Goal: Transaction & Acquisition: Obtain resource

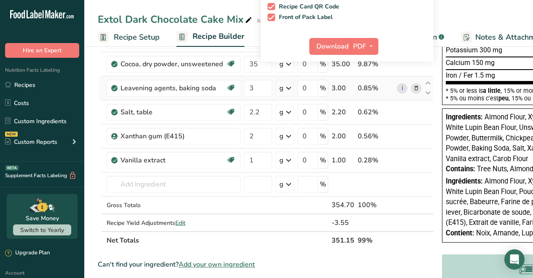
scroll to position [192, 0]
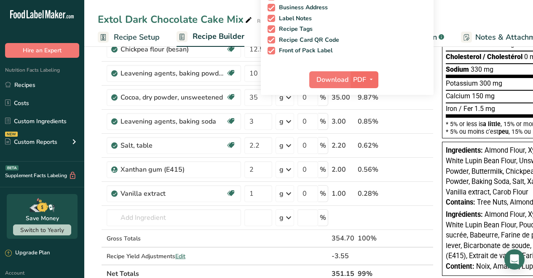
click at [370, 78] on icon "button" at bounding box center [371, 79] width 7 height 11
click at [365, 98] on link "PNG" at bounding box center [364, 97] width 27 height 14
click at [339, 80] on span "Download" at bounding box center [332, 80] width 32 height 10
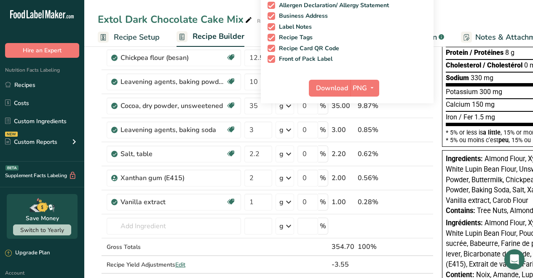
scroll to position [36, 0]
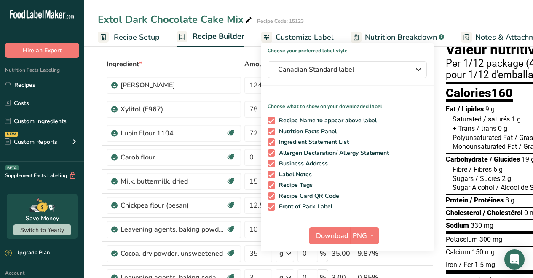
click at [404, 37] on span "Nutrition Breakdown" at bounding box center [401, 37] width 72 height 11
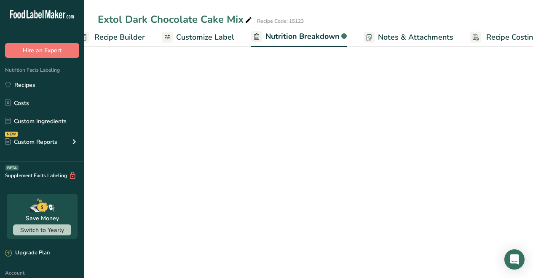
select select "Calories"
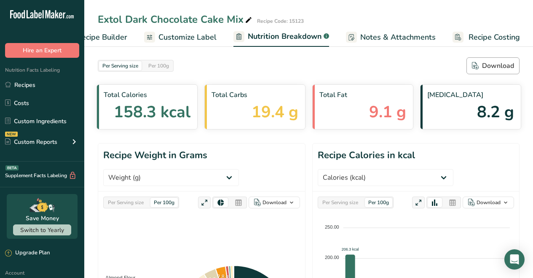
click at [497, 66] on div "Download" at bounding box center [493, 66] width 42 height 10
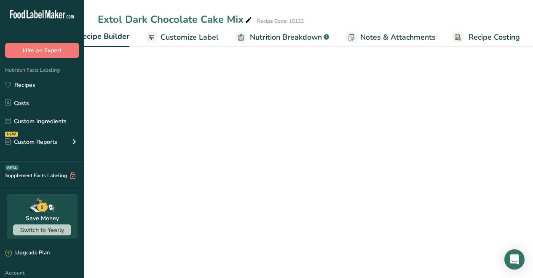
scroll to position [36, 0]
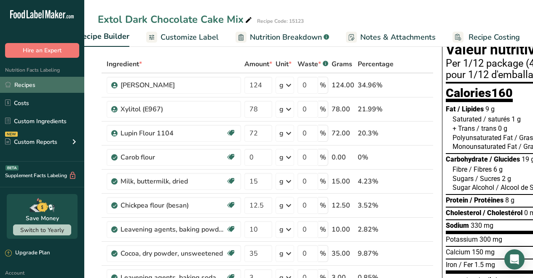
click at [27, 85] on link "Recipes" at bounding box center [42, 85] width 84 height 16
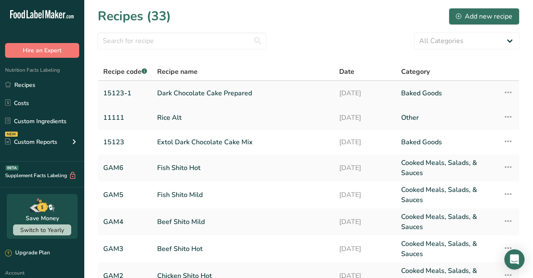
click at [202, 92] on link "Dark Chocolate Cake Prepared" at bounding box center [243, 93] width 172 height 18
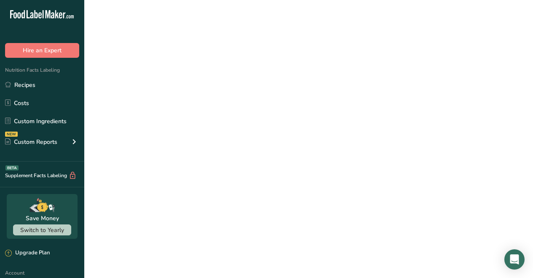
click at [202, 92] on link "Dark Chocolate Cake Prepared" at bounding box center [243, 93] width 172 height 18
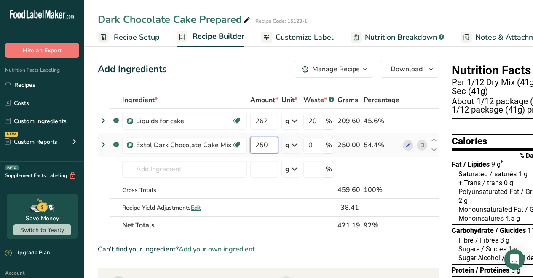
click at [269, 144] on input "250" at bounding box center [264, 144] width 28 height 17
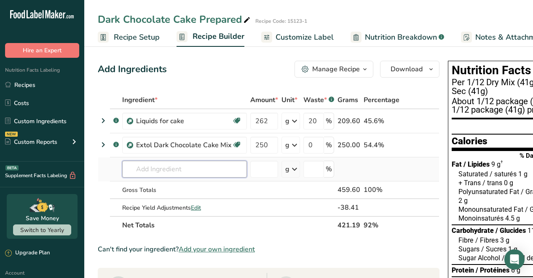
click at [214, 167] on div "Ingredient * Amount * Unit * Waste * .a-a{fill:#347362;}.b-a{fill:#fff;} Grams …" at bounding box center [269, 162] width 342 height 143
click at [403, 71] on span "Download" at bounding box center [406, 69] width 32 height 10
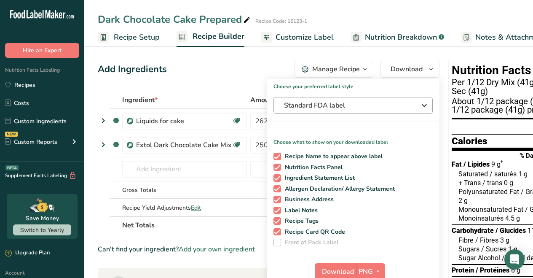
click at [386, 105] on span "Standard FDA label" at bounding box center [347, 105] width 126 height 10
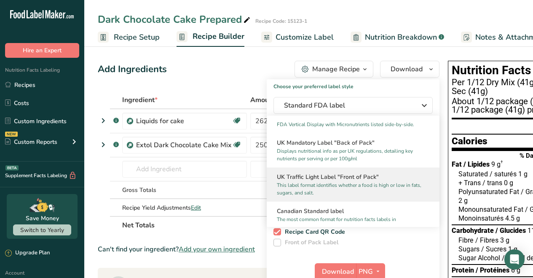
scroll to position [277, 0]
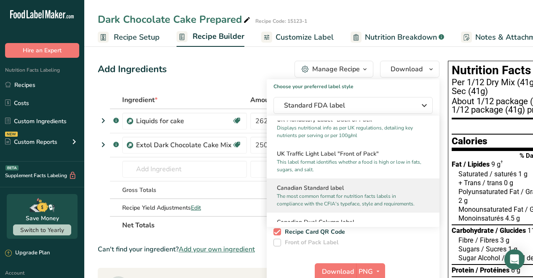
click at [328, 201] on p "The most common format for nutrition facts labels in compliance with the CFIA's…" at bounding box center [349, 199] width 145 height 15
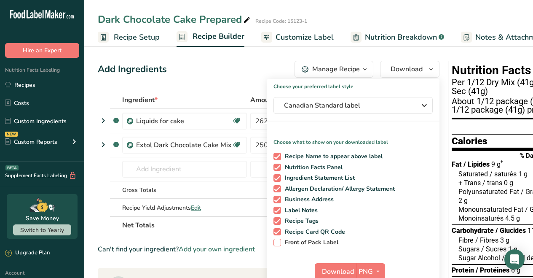
click at [275, 241] on span at bounding box center [277, 242] width 8 height 8
click at [275, 241] on input "Front of Pack Label" at bounding box center [275, 241] width 5 height 5
checkbox input "true"
click at [370, 106] on span "Canadian Standard label" at bounding box center [347, 105] width 126 height 10
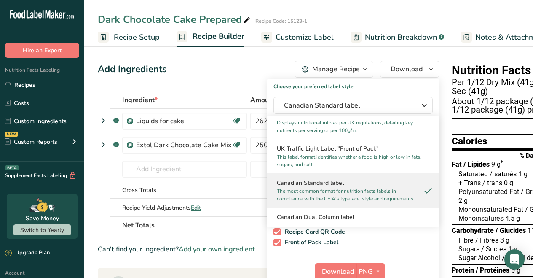
scroll to position [305, 0]
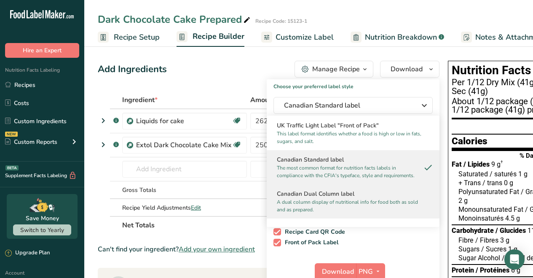
click at [305, 198] on h2 "Canadian Dual Column label" at bounding box center [353, 193] width 152 height 9
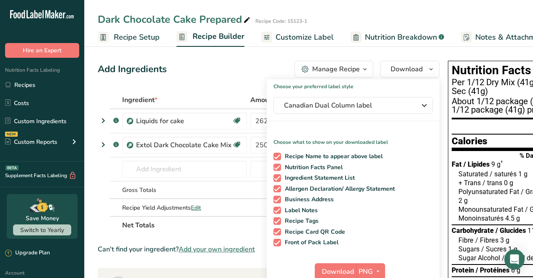
scroll to position [17, 0]
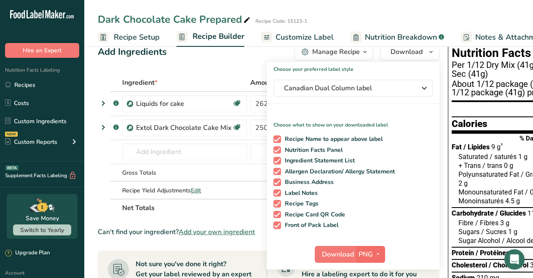
click at [374, 251] on icon "button" at bounding box center [377, 254] width 7 height 11
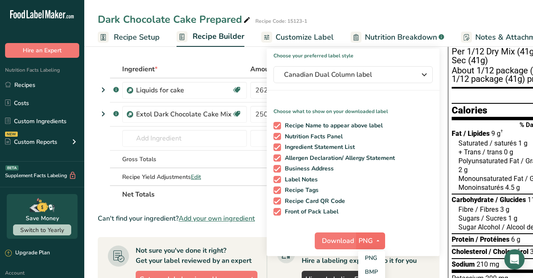
scroll to position [75, 0]
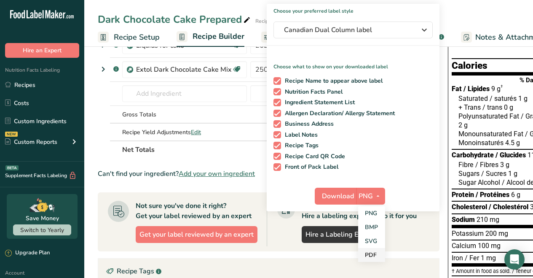
click at [367, 254] on link "PDF" at bounding box center [371, 255] width 27 height 14
click at [338, 195] on span "Download" at bounding box center [338, 196] width 32 height 10
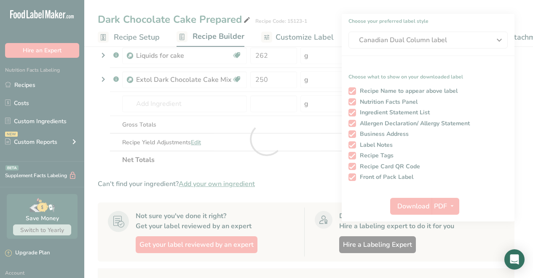
scroll to position [0, 0]
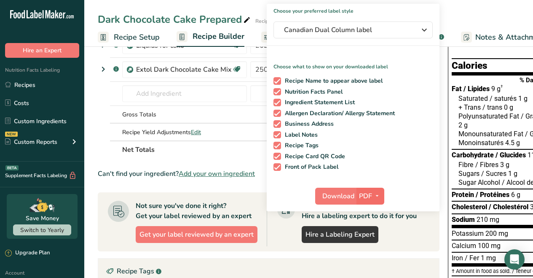
click at [379, 195] on span "button" at bounding box center [377, 196] width 10 height 10
click at [370, 213] on link "PNG" at bounding box center [370, 213] width 27 height 14
click at [342, 196] on span "Download" at bounding box center [338, 196] width 32 height 10
click at [254, 42] on ul "Recipe Setup Recipe Builder Customize Label Nutrition Breakdown .a-a{fill:#3473…" at bounding box center [367, 37] width 567 height 20
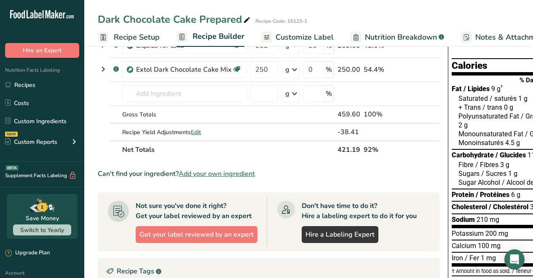
click at [377, 34] on span "Nutrition Breakdown" at bounding box center [401, 37] width 72 height 11
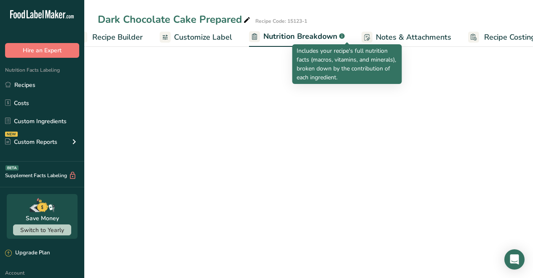
select select "Calories"
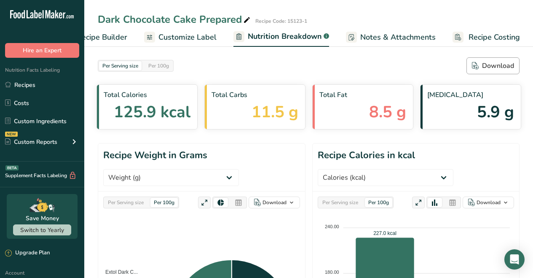
click at [497, 64] on div "Download" at bounding box center [493, 66] width 42 height 10
click at [26, 86] on link "Recipes" at bounding box center [42, 85] width 84 height 16
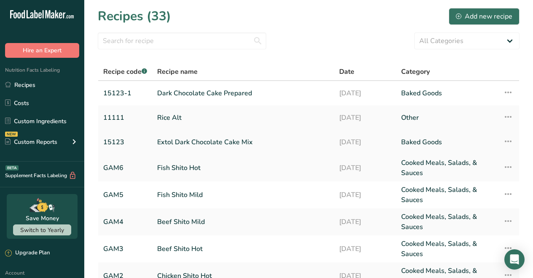
click at [202, 142] on link "Extol Dark Chocolate Cake Mix" at bounding box center [243, 142] width 172 height 18
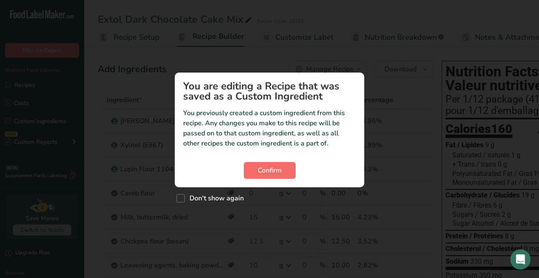
click at [270, 172] on span "Confirm" at bounding box center [270, 170] width 24 height 10
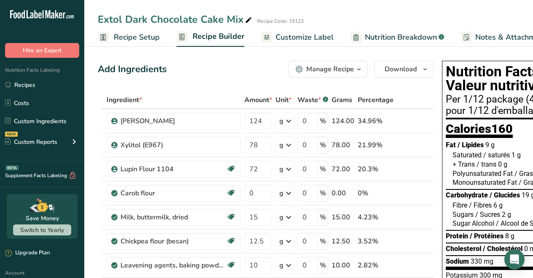
click at [320, 37] on span "Customize Label" at bounding box center [304, 37] width 58 height 11
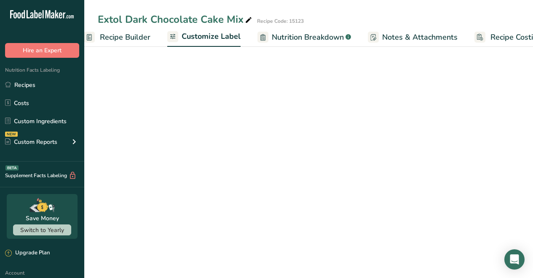
scroll to position [0, 115]
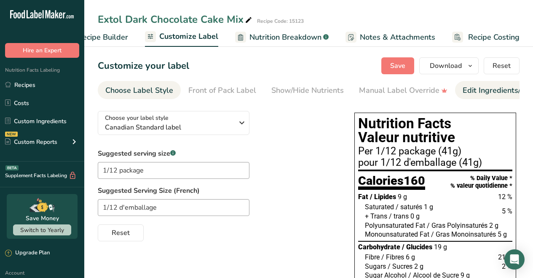
click at [465, 89] on div "Edit Ingredients/Allergens List" at bounding box center [516, 90] width 107 height 11
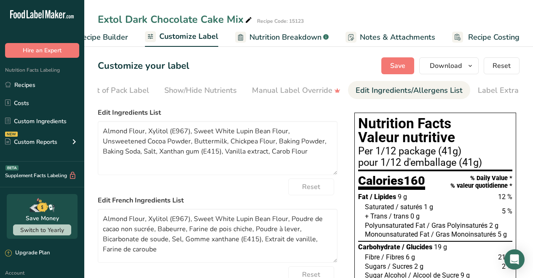
scroll to position [0, 123]
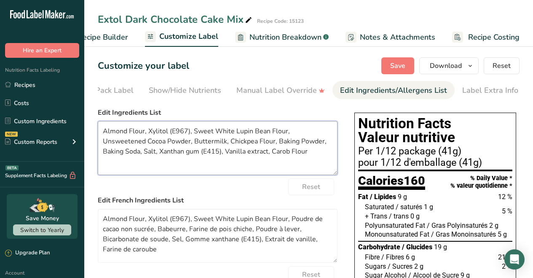
click at [189, 133] on textarea "Almond Flour, Xylitol (E967), Sweet White Lupin Bean Flour, Unsweetened Cocoa P…" at bounding box center [218, 148] width 240 height 54
drag, startPoint x: 237, startPoint y: 133, endPoint x: 197, endPoint y: 131, distance: 40.1
click at [197, 131] on textarea "Almond Flour, Xylitol Powder, Sweet White Lupin Bean Flour, Unsweetened Cocoa P…" at bounding box center [218, 148] width 240 height 54
drag, startPoint x: 230, startPoint y: 134, endPoint x: 214, endPoint y: 133, distance: 15.2
click at [214, 133] on textarea "Almond Flour, Xylitol Powder, Lupin Bean Flour, Unsweetened Cocoa Powder, Butte…" at bounding box center [218, 148] width 240 height 54
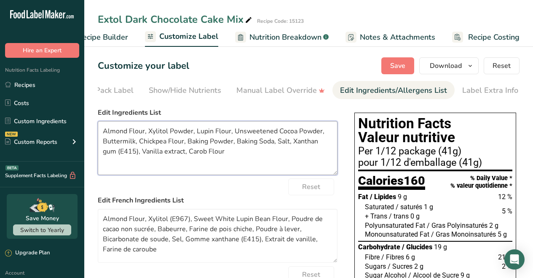
drag, startPoint x: 275, startPoint y: 143, endPoint x: 235, endPoint y: 145, distance: 40.1
click at [235, 145] on textarea "Almond Flour, Xylitol Powder, Lupin Flour, Unsweetened Cocoa Powder, Buttermilk…" at bounding box center [218, 148] width 240 height 54
drag, startPoint x: 313, startPoint y: 144, endPoint x: 292, endPoint y: 145, distance: 21.1
click at [292, 145] on textarea "Almond Flour, Xylitol Powder, Lupin Flour, Unsweetened Cocoa Powder, Buttermilk…" at bounding box center [218, 148] width 240 height 54
click at [105, 155] on textarea "Almond Flour, Xylitol Powder, Lupin Flour, Unsweetened Cocoa Powder, Buttermilk…" at bounding box center [218, 148] width 240 height 54
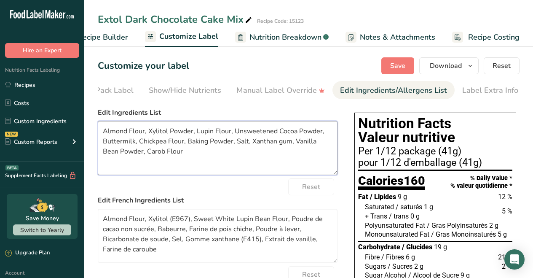
click at [174, 156] on textarea "Almond Flour, Xylitol Powder, Lupin Flour, Unsweetened Cocoa Powder, Buttermilk…" at bounding box center [218, 148] width 240 height 54
type textarea "Almond Flour, Xylitol Powder, Lupin Flour, Unsweetened Cocoa Powder, Buttermilk…"
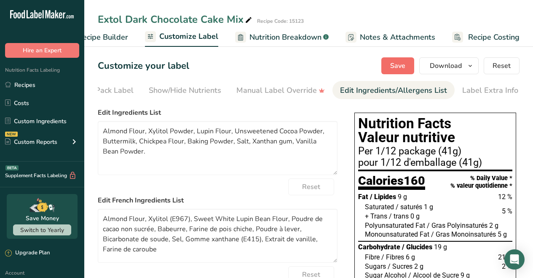
click at [398, 63] on span "Save" at bounding box center [397, 66] width 15 height 10
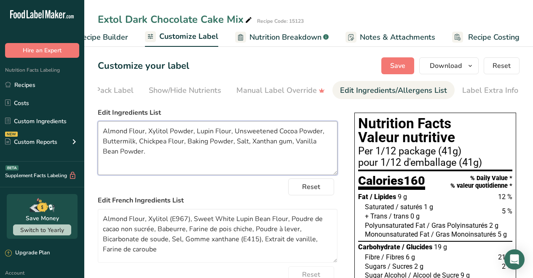
drag, startPoint x: 104, startPoint y: 134, endPoint x: 133, endPoint y: 154, distance: 34.8
click at [133, 154] on textarea "Almond Flour, Xylitol Powder, Lupin Flour, Unsweetened Cocoa Powder, Buttermilk…" at bounding box center [218, 148] width 240 height 54
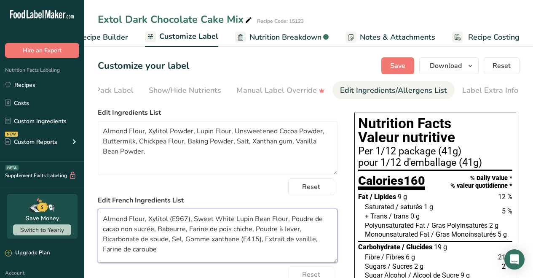
drag, startPoint x: 161, startPoint y: 253, endPoint x: 102, endPoint y: 222, distance: 66.7
click at [102, 222] on textarea "Almond Flour, Xylitol (E967), Sweet White Lupin Bean Flour, Poudre de cacao non…" at bounding box center [218, 236] width 240 height 54
paste textarea "Farine d'amande, poudre de xylitol, farine de lupin, poudre de cacao non sucré,…"
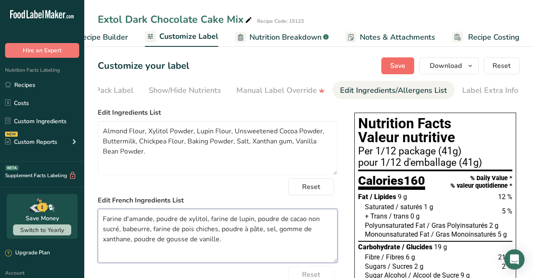
type textarea "Farine d'amande, poudre de xylitol, farine de lupin, poudre de cacao non sucré,…"
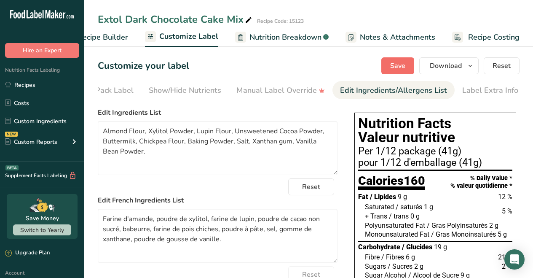
click at [398, 64] on span "Save" at bounding box center [397, 66] width 15 height 10
click at [455, 63] on span "Download" at bounding box center [446, 66] width 32 height 10
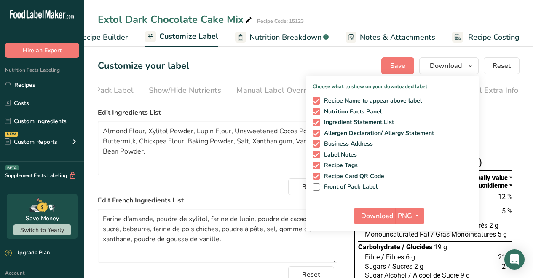
click at [405, 65] on span "Save" at bounding box center [397, 66] width 15 height 10
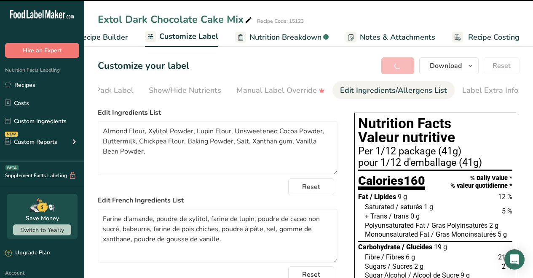
click at [195, 35] on span "Customize Label" at bounding box center [188, 36] width 59 height 11
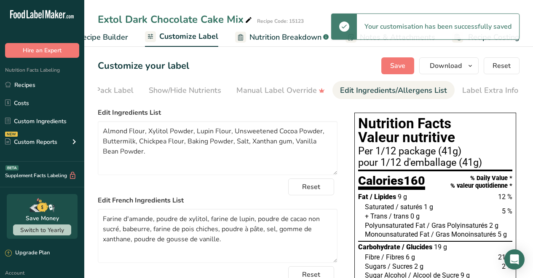
click at [120, 37] on span "Recipe Builder" at bounding box center [103, 37] width 51 height 11
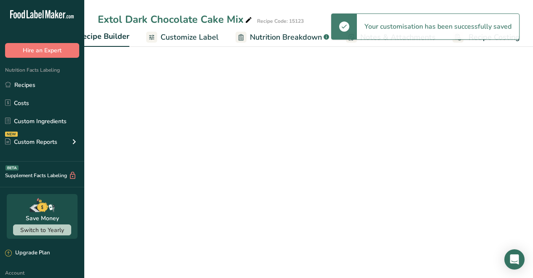
scroll to position [0, 81]
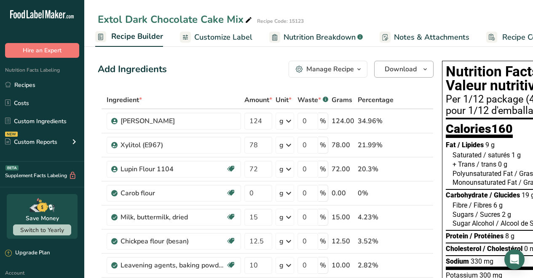
click at [422, 69] on icon "button" at bounding box center [425, 69] width 7 height 11
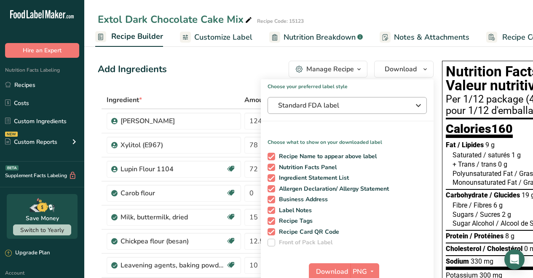
click at [353, 107] on span "Standard FDA label" at bounding box center [341, 105] width 126 height 10
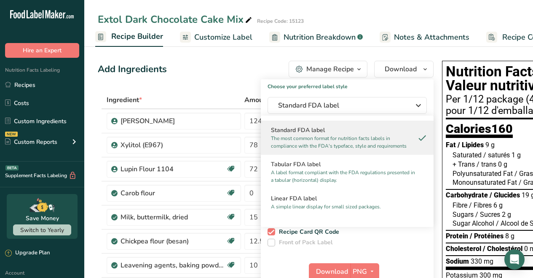
scroll to position [332, 0]
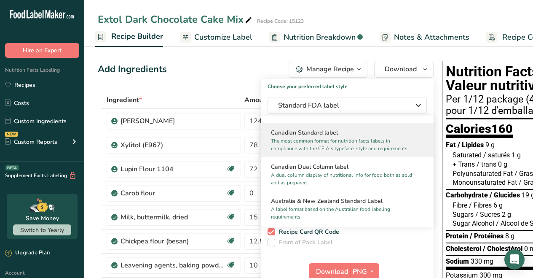
click at [333, 147] on p "The most common format for nutrition facts labels in compliance with the CFIA's…" at bounding box center [343, 144] width 145 height 15
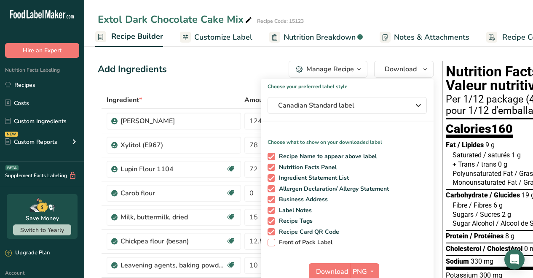
click at [284, 243] on span "Front of Pack Label" at bounding box center [304, 242] width 58 height 8
click at [273, 243] on input "Front of Pack Label" at bounding box center [269, 241] width 5 height 5
checkbox input "true"
click at [334, 269] on span "Download" at bounding box center [332, 271] width 32 height 10
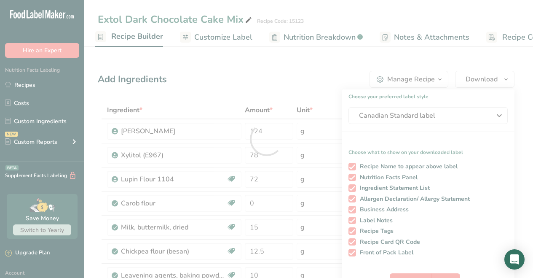
scroll to position [0, 0]
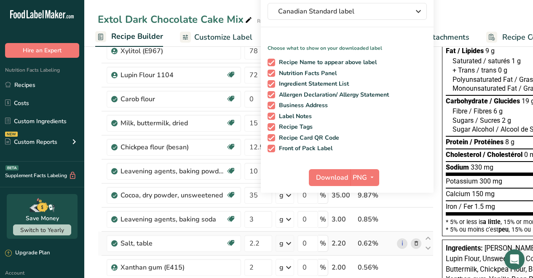
scroll to position [96, 0]
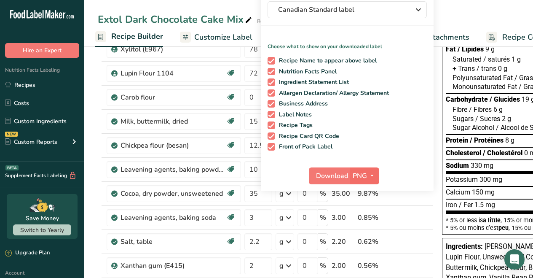
click at [369, 175] on icon "button" at bounding box center [372, 175] width 7 height 11
click at [364, 233] on link "PDF" at bounding box center [365, 234] width 27 height 14
click at [329, 175] on span "Download" at bounding box center [332, 176] width 32 height 10
click at [231, 36] on span "Customize Label" at bounding box center [223, 37] width 58 height 11
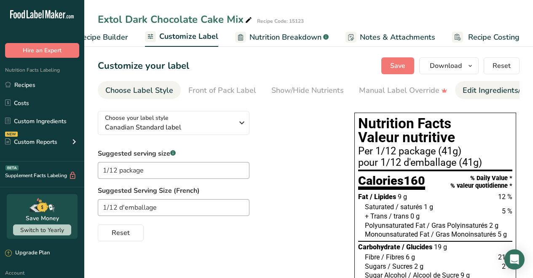
click at [471, 89] on div "Edit Ingredients/Allergens List" at bounding box center [516, 90] width 107 height 11
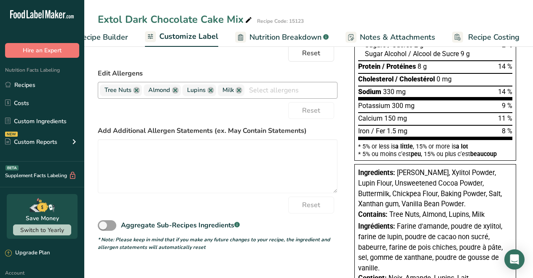
scroll to position [203, 0]
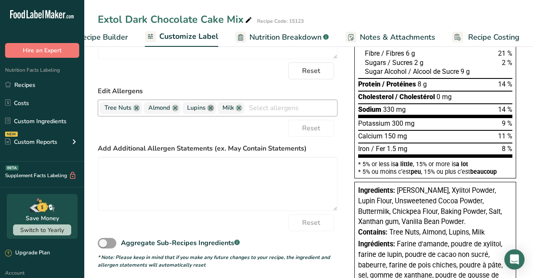
click at [210, 109] on link at bounding box center [210, 107] width 7 height 7
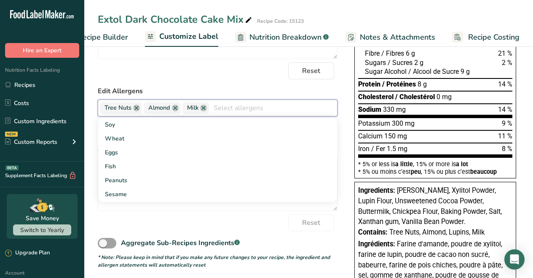
click at [137, 110] on link at bounding box center [136, 107] width 7 height 7
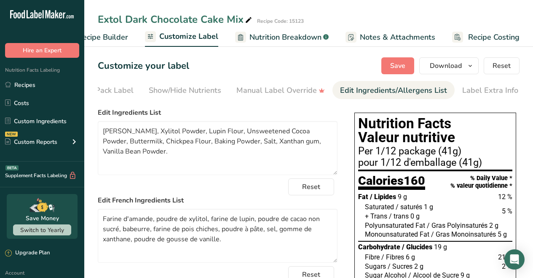
click at [400, 67] on span "Save" at bounding box center [397, 66] width 15 height 10
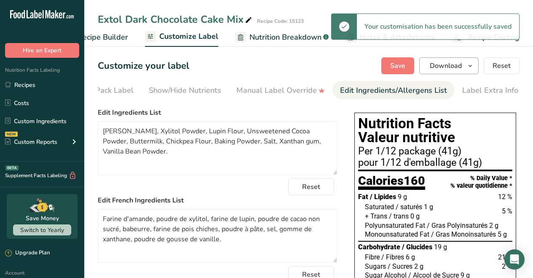
click at [470, 66] on icon "button" at bounding box center [470, 66] width 7 height 11
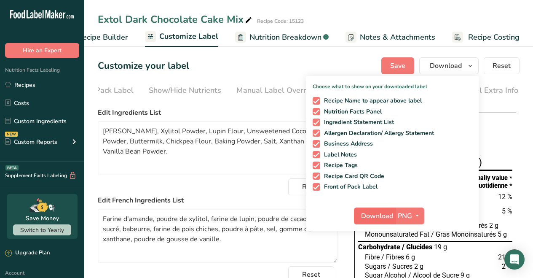
click at [391, 215] on span "Download" at bounding box center [377, 216] width 32 height 10
click at [393, 65] on span "Save" at bounding box center [397, 66] width 15 height 10
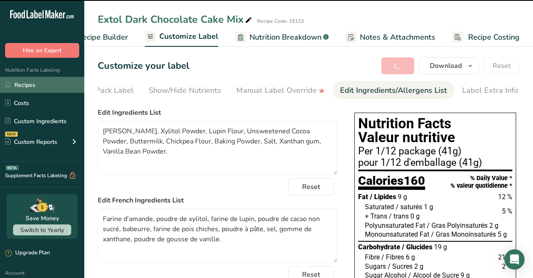
click at [37, 86] on link "Recipes" at bounding box center [42, 85] width 84 height 16
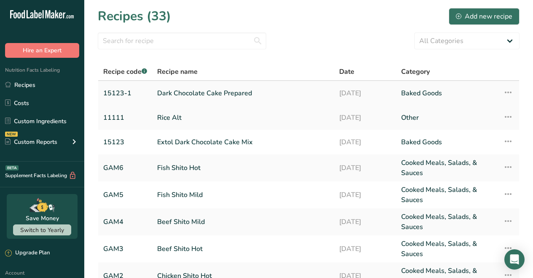
click at [235, 93] on link "Dark Chocolate Cake Prepared" at bounding box center [243, 93] width 172 height 18
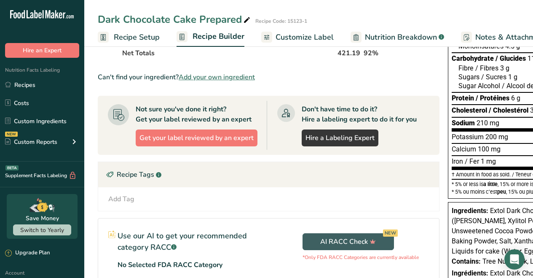
scroll to position [152, 0]
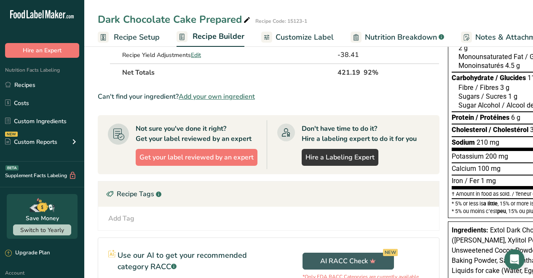
click at [296, 35] on span "Customize Label" at bounding box center [304, 37] width 58 height 11
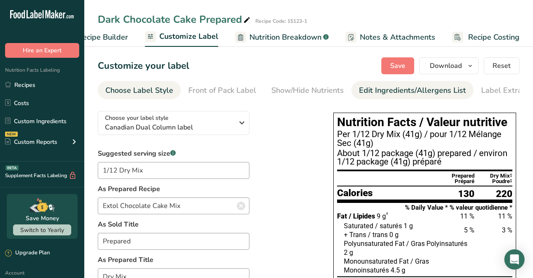
click at [396, 89] on div "Edit Ingredients/Allergens List" at bounding box center [412, 90] width 107 height 11
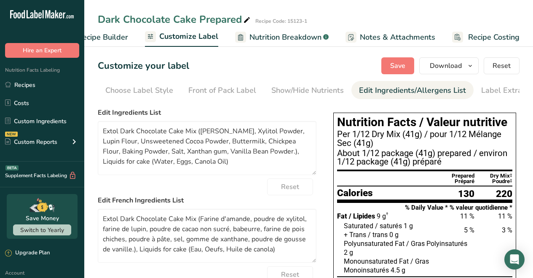
scroll to position [0, 19]
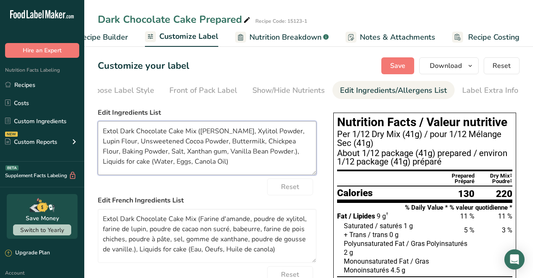
click at [200, 133] on textarea "Extol Dark Chocolate Cake Mix (Almond Flour, Xylitol Powder, Lupin Flour, Unswe…" at bounding box center [207, 148] width 219 height 54
drag, startPoint x: 201, startPoint y: 133, endPoint x: 104, endPoint y: 136, distance: 97.0
click at [104, 136] on textarea "Extol Dark Chocolate Cake Mix (Almond Flour, Xylitol Powder, Lupin Flour, Unswe…" at bounding box center [207, 148] width 219 height 54
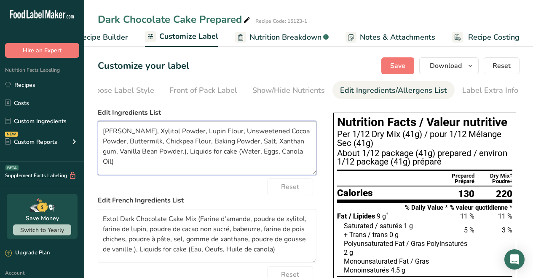
drag, startPoint x: 185, startPoint y: 152, endPoint x: 305, endPoint y: 158, distance: 120.6
click at [305, 158] on textarea "Almond Flour, Xylitol Powder, Lupin Flour, Unsweetened Cocoa Powder, Buttermilk…" at bounding box center [207, 148] width 219 height 54
type textarea "Almond Flour, Xylitol Powder, Lupin Flour, Unsweetened Cocoa Powder, Buttermilk…"
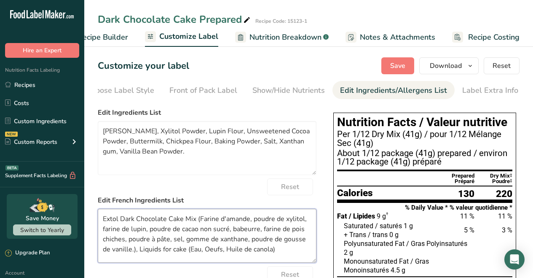
drag, startPoint x: 281, startPoint y: 252, endPoint x: 187, endPoint y: 253, distance: 93.9
click at [187, 253] on textarea "Extol Dark Chocolate Cake Mix (Farine d'amande, poudre de xylitol, farine de lu…" at bounding box center [207, 236] width 219 height 54
drag, startPoint x: 201, startPoint y: 220, endPoint x: 103, endPoint y: 221, distance: 97.3
click at [103, 221] on textarea "Extol Dark Chocolate Cake Mix (Farine d'amande, poudre de xylitol, farine de lu…" at bounding box center [207, 236] width 219 height 54
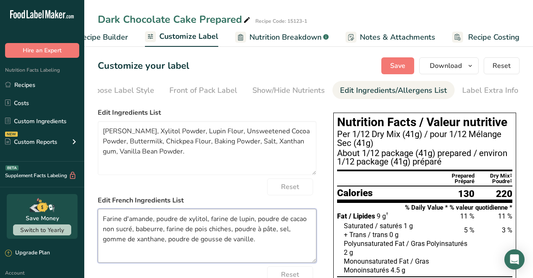
click at [161, 223] on textarea "Farine d'amande, poudre de xylitol, farine de lupin, poudre de cacao non sucré,…" at bounding box center [207, 236] width 219 height 54
click at [213, 221] on textarea "Farine d'amande, Poudre de xylitol, farine de lupin, poudre de cacao non sucré,…" at bounding box center [207, 236] width 219 height 54
click at [264, 222] on textarea "Farine d'amande, Poudre de xylitol, Farine de lupin, poudre de cacao non sucré,…" at bounding box center [207, 236] width 219 height 54
click at [139, 230] on textarea "Farine d'amande, Poudre de xylitol, Farine de lupin, Poudre de cacao non sucré,…" at bounding box center [207, 236] width 219 height 54
click at [169, 228] on textarea "Farine d'amande, Poudre de xylitol, Farine de lupin, Poudre de cacao non sucré,…" at bounding box center [207, 236] width 219 height 54
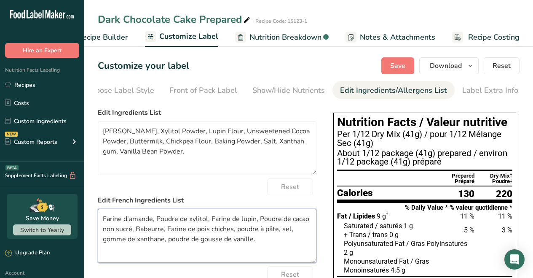
click at [239, 231] on textarea "Farine d'amande, Poudre de xylitol, Farine de lupin, Poudre de cacao non sucré,…" at bounding box center [207, 236] width 219 height 54
click at [283, 229] on textarea "Farine d'amande, Poudre de xylitol, Farine de lupin, Poudre de cacao non sucré,…" at bounding box center [207, 236] width 219 height 54
click at [107, 241] on textarea "Farine d'amande, Poudre de xylitol, Farine de lupin, Poudre de cacao non sucré,…" at bounding box center [207, 236] width 219 height 54
click at [172, 242] on textarea "Farine d'amande, Poudre de xylitol, Farine de lupin, Poudre de cacao non sucré,…" at bounding box center [207, 236] width 219 height 54
click at [275, 244] on textarea "Farine d'amande, Poudre de xylitol, Farine de lupin, Poudre de cacao non sucré,…" at bounding box center [207, 236] width 219 height 54
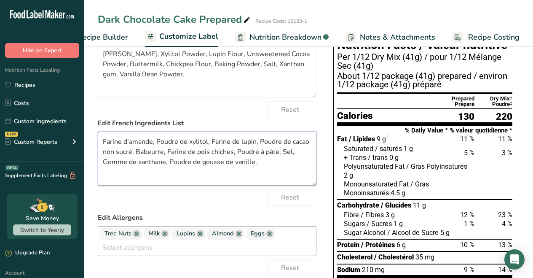
scroll to position [79, 0]
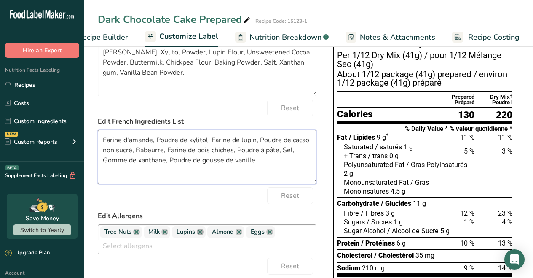
type textarea "Farine d'amande, Poudre de xylitol, Farine de lupin, Poudre de cacao non sucré,…"
click at [200, 235] on link at bounding box center [200, 231] width 7 height 7
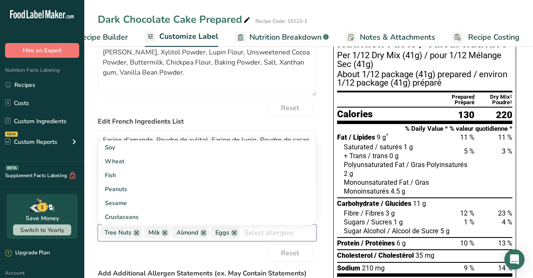
click at [235, 236] on link at bounding box center [234, 232] width 7 height 7
click at [136, 236] on link at bounding box center [136, 232] width 7 height 7
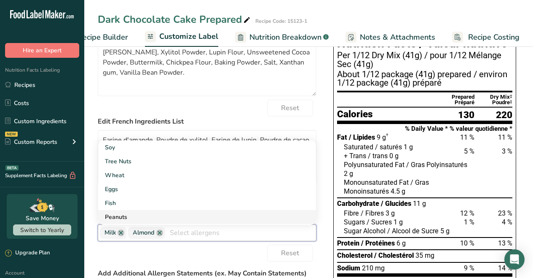
scroll to position [2, 0]
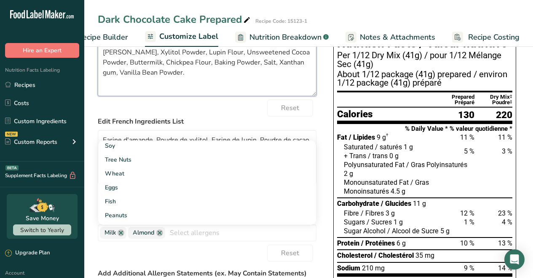
click at [223, 79] on textarea "Almond Flour, Xylitol Powder, Lupin Flour, Unsweetened Cocoa Powder, Buttermilk…" at bounding box center [207, 69] width 219 height 54
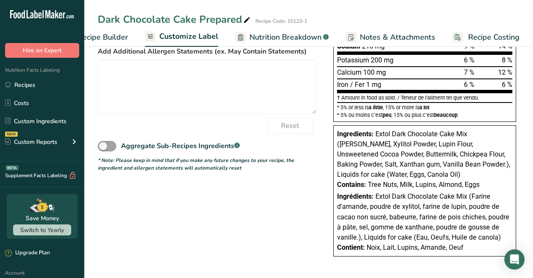
scroll to position [0, 0]
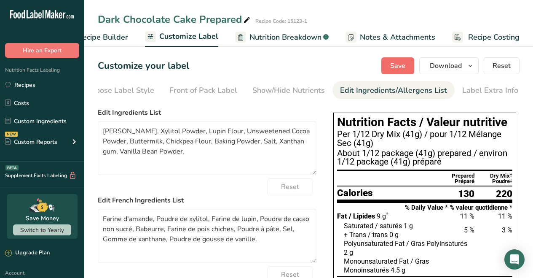
click at [395, 64] on span "Save" at bounding box center [397, 66] width 15 height 10
click at [396, 62] on span "Save" at bounding box center [397, 66] width 15 height 10
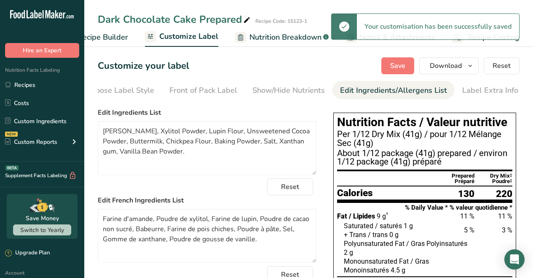
click at [178, 35] on span "Customize Label" at bounding box center [188, 36] width 59 height 11
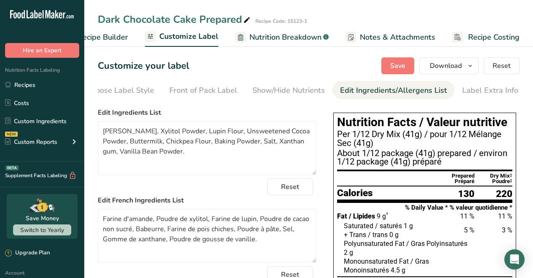
click at [263, 36] on span "Nutrition Breakdown" at bounding box center [285, 37] width 72 height 11
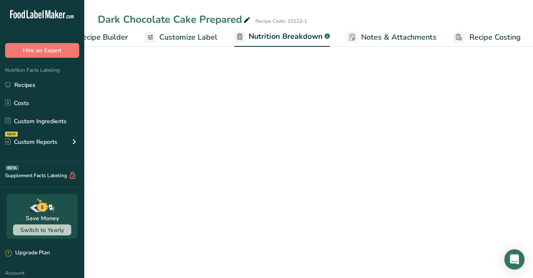
scroll to position [0, 116]
select select "Calories"
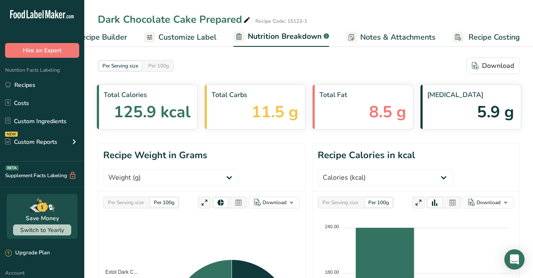
click at [215, 35] on ul "Recipe Setup Recipe Builder Customize Label Nutrition Breakdown .a-a{fill:#3473…" at bounding box center [252, 37] width 568 height 20
click at [204, 35] on span "Customize Label" at bounding box center [187, 37] width 58 height 11
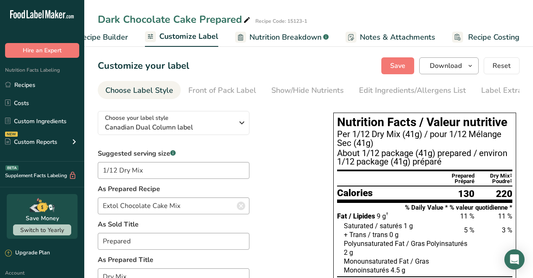
click at [471, 66] on icon "button" at bounding box center [470, 66] width 7 height 11
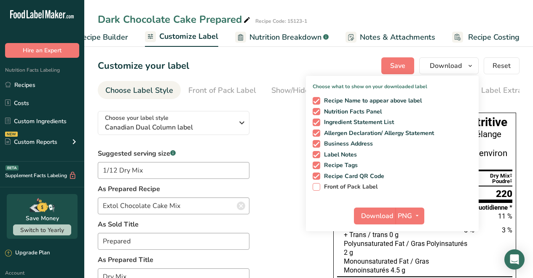
click at [332, 186] on span "Front of Pack Label" at bounding box center [349, 187] width 58 height 8
click at [318, 186] on input "Front of Pack Label" at bounding box center [315, 186] width 5 height 5
checkbox input "true"
click at [403, 214] on span "PNG" at bounding box center [405, 216] width 14 height 10
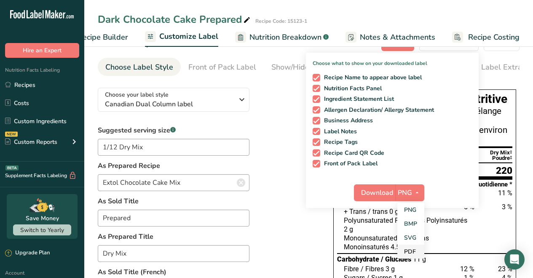
click at [413, 249] on link "PDF" at bounding box center [410, 251] width 27 height 14
click at [186, 35] on span "Customize Label" at bounding box center [188, 36] width 59 height 11
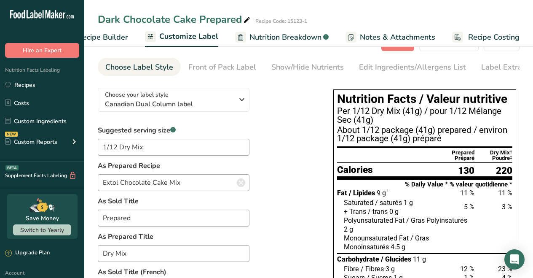
click at [123, 35] on span "Recipe Builder" at bounding box center [103, 37] width 51 height 11
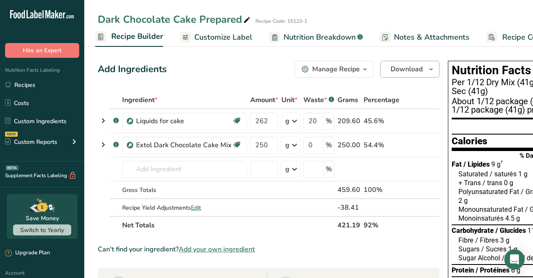
click at [401, 68] on span "Download" at bounding box center [406, 69] width 32 height 10
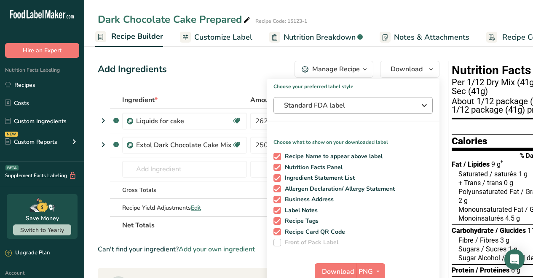
click at [353, 104] on span "Standard FDA label" at bounding box center [347, 105] width 126 height 10
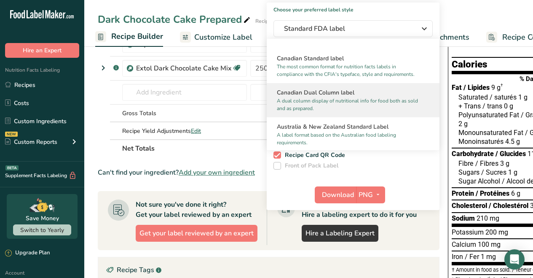
scroll to position [328, 0]
click at [324, 99] on h2 "Canadian Dual Column label" at bounding box center [353, 94] width 152 height 9
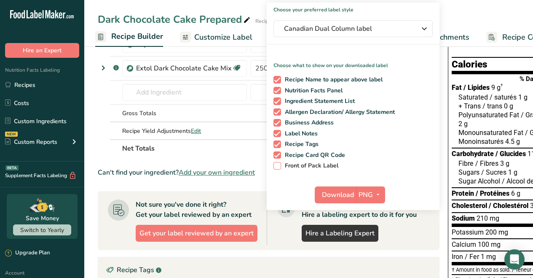
click at [302, 166] on span "Front of Pack Label" at bounding box center [310, 166] width 58 height 8
click at [279, 166] on input "Front of Pack Label" at bounding box center [275, 165] width 5 height 5
checkbox input "true"
click at [348, 194] on span "Download" at bounding box center [338, 195] width 32 height 10
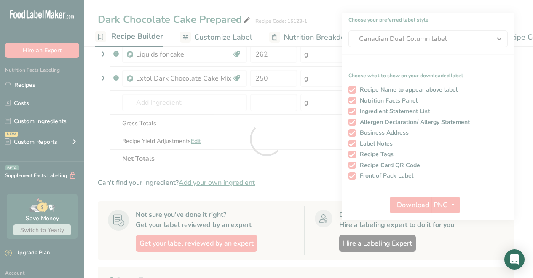
scroll to position [0, 0]
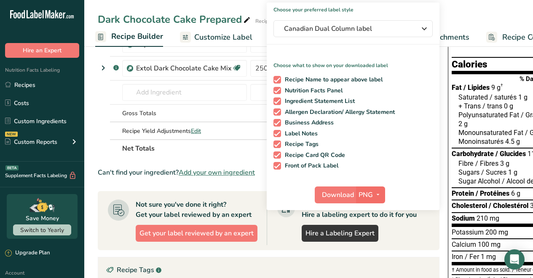
click at [377, 195] on icon "button" at bounding box center [377, 194] width 7 height 11
click at [371, 251] on link "PDF" at bounding box center [371, 253] width 27 height 14
click at [334, 194] on span "Download" at bounding box center [338, 195] width 32 height 10
click at [238, 38] on span "Customize Label" at bounding box center [223, 37] width 58 height 11
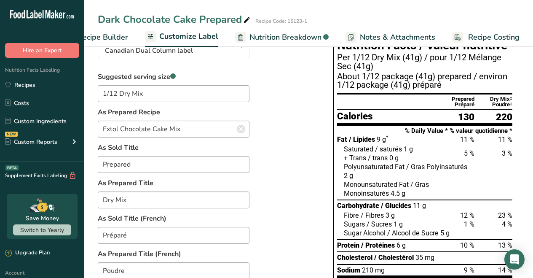
click at [270, 33] on span "Nutrition Breakdown" at bounding box center [285, 37] width 72 height 11
select select "Calories"
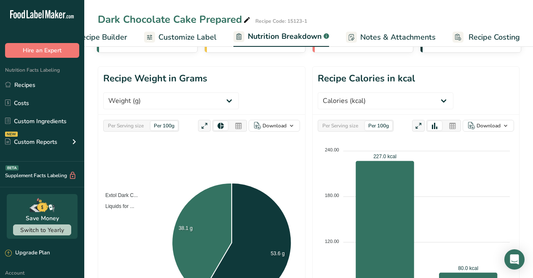
scroll to position [0, 0]
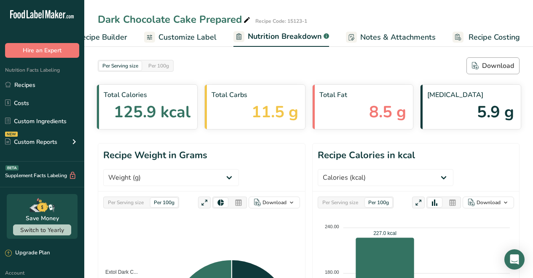
click at [507, 62] on div "Download" at bounding box center [493, 66] width 42 height 10
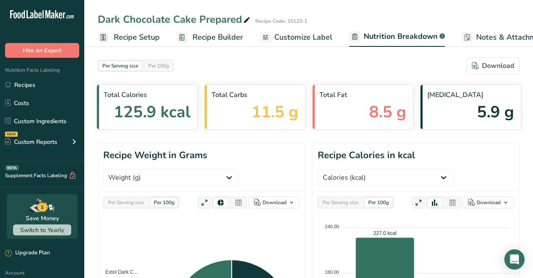
select select "Calories"
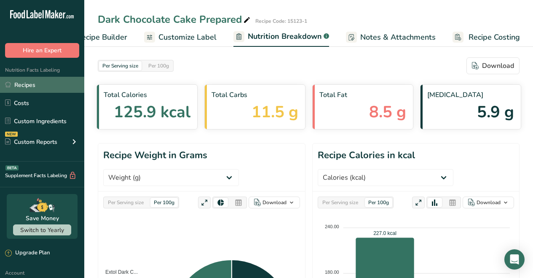
click at [30, 85] on link "Recipes" at bounding box center [42, 85] width 84 height 16
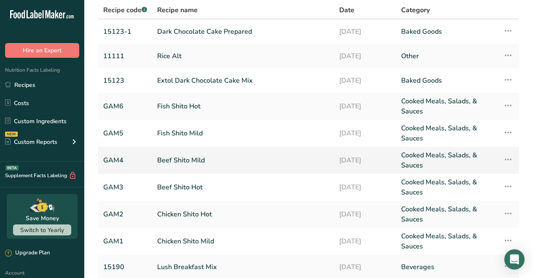
scroll to position [131, 0]
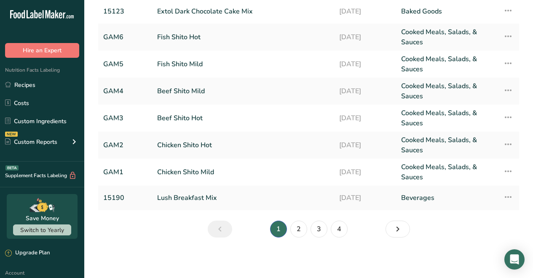
click at [301, 226] on link "2" at bounding box center [298, 228] width 17 height 17
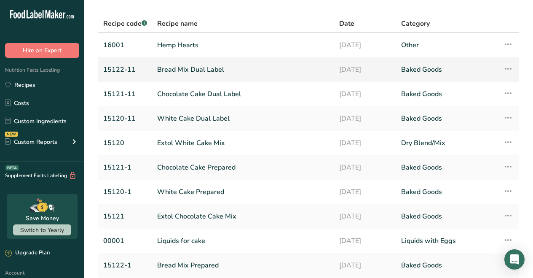
scroll to position [92, 0]
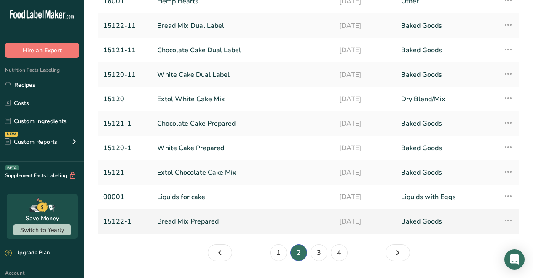
click at [213, 219] on link "Bread Mix Prepared" at bounding box center [243, 221] width 172 height 18
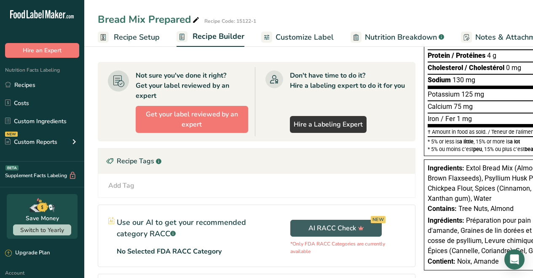
scroll to position [181, 0]
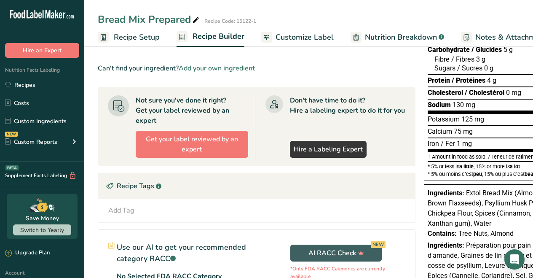
click at [290, 37] on span "Customize Label" at bounding box center [304, 37] width 58 height 11
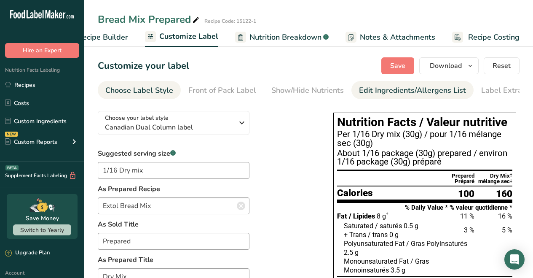
click at [385, 90] on div "Edit Ingredients/Allergens List" at bounding box center [412, 90] width 107 height 11
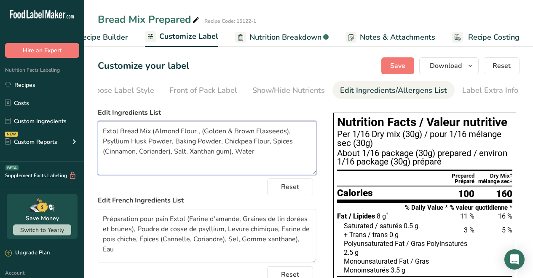
drag, startPoint x: 232, startPoint y: 150, endPoint x: 275, endPoint y: 155, distance: 43.2
click at [232, 150] on textarea "Extol Bread Mix (Almond Flour , (Golden & Brown Flaxseeds), Psyllium Husk Powde…" at bounding box center [207, 148] width 219 height 54
drag, startPoint x: 155, startPoint y: 131, endPoint x: 104, endPoint y: 131, distance: 51.4
click at [104, 131] on textarea "Extol Bread Mix (Almond Flour , (Golden & Brown Flaxseeds), Psyllium Husk Powde…" at bounding box center [207, 148] width 219 height 54
click at [150, 132] on textarea "Almond Flour , (Golden & Brown Flaxseeds), Psyllium Husk Powder, Baking Powder,…" at bounding box center [207, 148] width 219 height 54
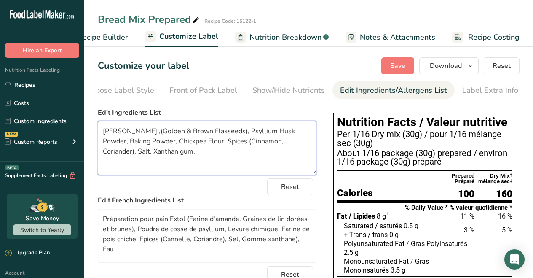
drag, startPoint x: 145, startPoint y: 151, endPoint x: 104, endPoint y: 132, distance: 45.0
click at [102, 131] on textarea "Almond Flour ,(Golden & Brown Flaxseeds), Psyllium Husk Powder, Baking Powder, …" at bounding box center [207, 148] width 219 height 54
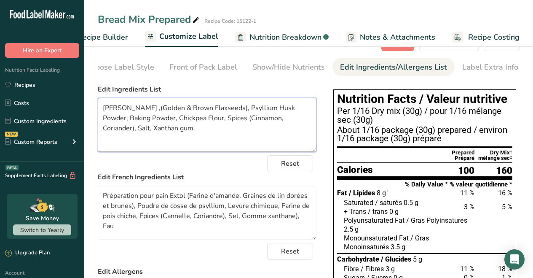
scroll to position [86, 0]
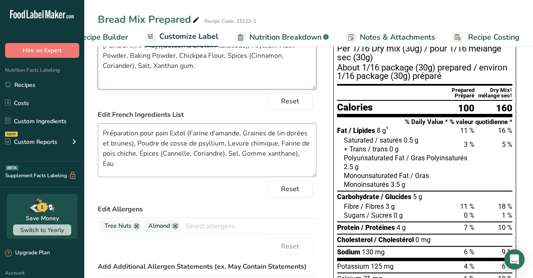
type textarea "Almond Flour ,(Golden & Brown Flaxseeds), Psyllium Husk Powder, Baking Powder, …"
drag, startPoint x: 116, startPoint y: 138, endPoint x: 311, endPoint y: 156, distance: 195.4
click at [311, 156] on textarea "Préparation pour pain Extol (Farine d'amande, Graines de lin dorées et brunes),…" at bounding box center [207, 150] width 219 height 54
paste textarea "Farine d'amande (graines de lin dorées et brunes), poudre de gousse de psyllium…"
click at [258, 138] on textarea "Farine d'amande (graines de lin dorées et brunes), poudre de gousse de psyllium…" at bounding box center [207, 150] width 219 height 54
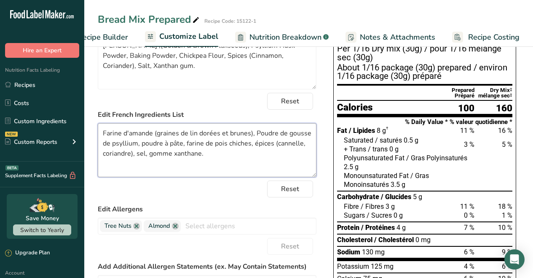
click at [161, 136] on textarea "Farine d'amande (graines de lin dorées et brunes), Poudre de gousse de psyllium…" at bounding box center [207, 150] width 219 height 54
click at [145, 146] on textarea "Farine d'amande (Graines de lin dorées et brunes), Poudre de gousse de psyllium…" at bounding box center [207, 150] width 219 height 54
click at [189, 146] on textarea "Farine d'amande (Graines de lin dorées et brunes), Poudre de gousse de psyllium…" at bounding box center [207, 150] width 219 height 54
click at [256, 144] on textarea "Farine d'amande (Graines de lin dorées et brunes), Poudre de gousse de psyllium…" at bounding box center [207, 150] width 219 height 54
click at [275, 147] on textarea "Farine d'amande (Graines de lin dorées et brunes), Poudre de gousse de psyllium…" at bounding box center [207, 150] width 219 height 54
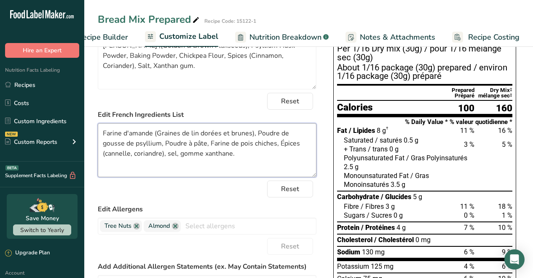
click at [281, 146] on textarea "Farine d'amande (Graines de lin dorées et brunes), Poudre de gousse de psyllium…" at bounding box center [207, 150] width 219 height 54
click at [106, 155] on textarea "Farine d'amande (Graines de lin dorées et brunes), Poudre de gousse de psyllium…" at bounding box center [207, 150] width 219 height 54
click at [141, 157] on textarea "Farine d'amande (Graines de lin dorées et brunes), Poudre de gousse de psyllium…" at bounding box center [207, 150] width 219 height 54
click at [154, 155] on textarea "Farine d'amande (Graines de lin dorées et brunes), Poudre de gousse de psyllium…" at bounding box center [207, 150] width 219 height 54
click at [214, 158] on textarea "Farine d'amande (Graines de lin dorées et brunes), Poudre de gousse de psyllium…" at bounding box center [207, 150] width 219 height 54
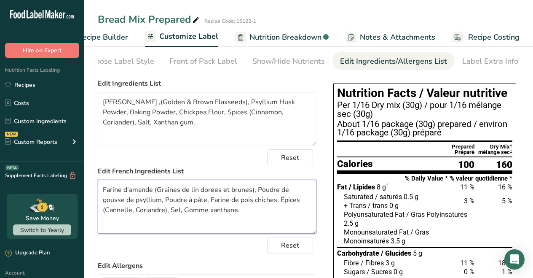
scroll to position [0, 0]
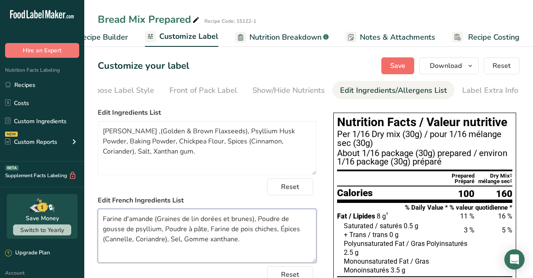
type textarea "Farine d'amande (Graines de lin dorées et brunes), Poudre de gousse de psyllium…"
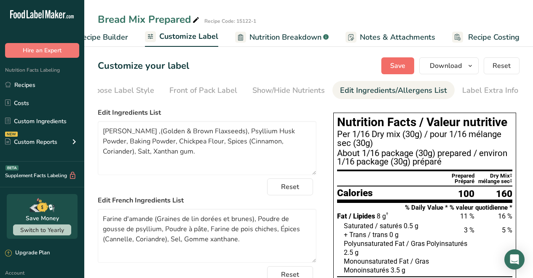
click at [391, 65] on span "Save" at bounding box center [397, 66] width 15 height 10
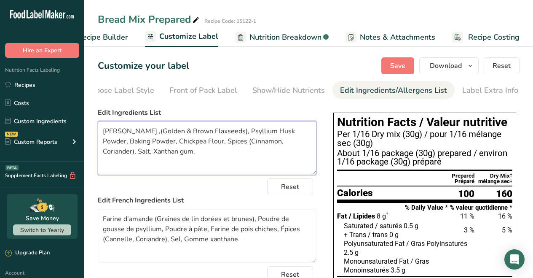
click at [216, 132] on textarea "Almond Flour ,(Golden & Brown Flaxseeds), Psyllium Husk Powder, Baking Powder, …" at bounding box center [207, 148] width 219 height 54
click at [203, 159] on textarea "Almond Flour ,(Golden & Brown Flax Seeds), Psyllium Husk Powder, Baking Powder,…" at bounding box center [207, 148] width 219 height 54
type textarea "Almond Flour ,(Golden & Brown Flax Seeds), Psyllium Husk Powder, Baking Powder,…"
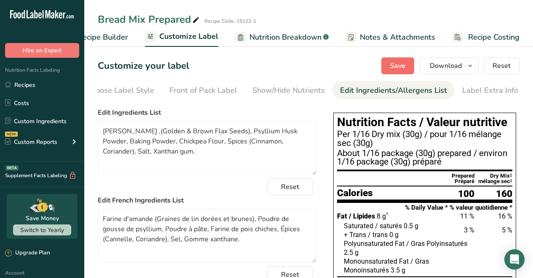
click at [399, 62] on span "Save" at bounding box center [397, 66] width 15 height 10
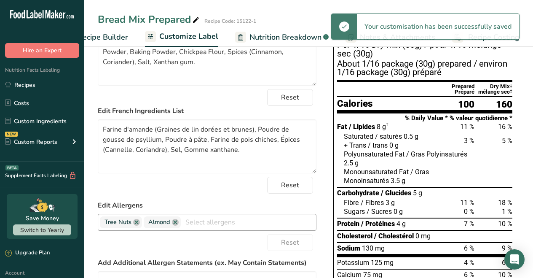
scroll to position [133, 0]
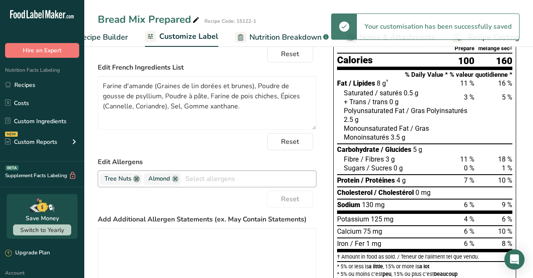
click at [135, 182] on link at bounding box center [136, 178] width 7 height 7
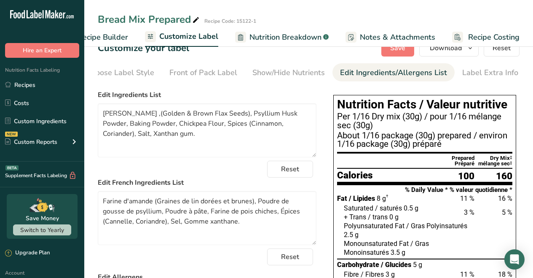
scroll to position [0, 0]
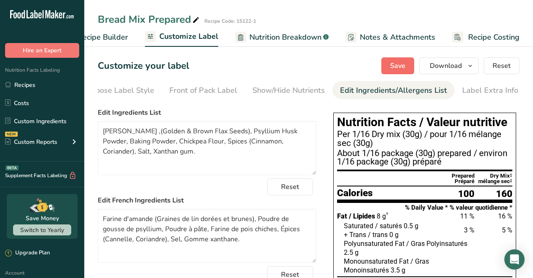
click at [399, 69] on span "Save" at bounding box center [397, 66] width 15 height 10
click at [394, 65] on span "Save" at bounding box center [397, 66] width 15 height 10
click at [442, 68] on span "Download" at bounding box center [446, 66] width 32 height 10
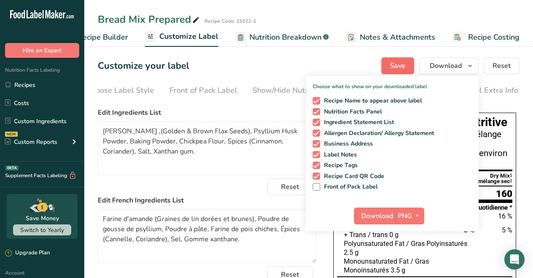
click at [398, 64] on span "Save" at bounding box center [397, 66] width 15 height 10
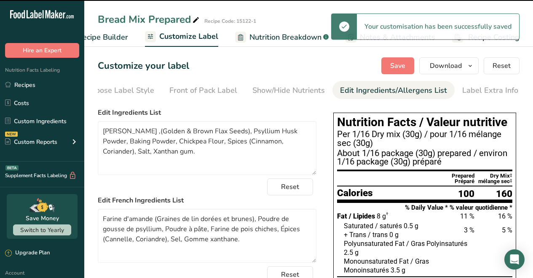
click at [110, 35] on span "Recipe Builder" at bounding box center [103, 37] width 51 height 11
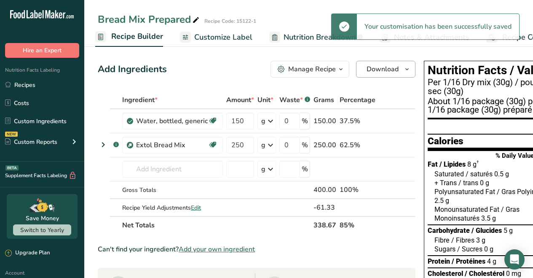
click at [392, 70] on span "Download" at bounding box center [382, 69] width 32 height 10
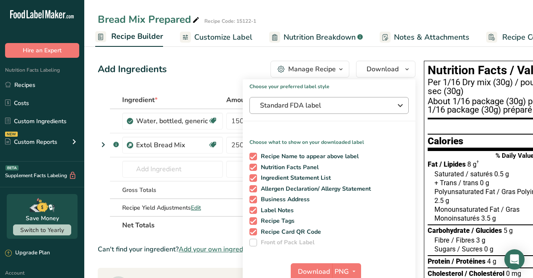
click at [315, 107] on span "Standard FDA label" at bounding box center [323, 105] width 126 height 10
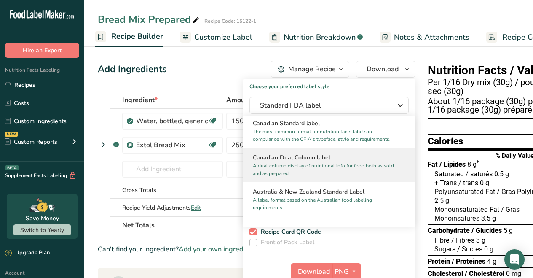
scroll to position [343, 0]
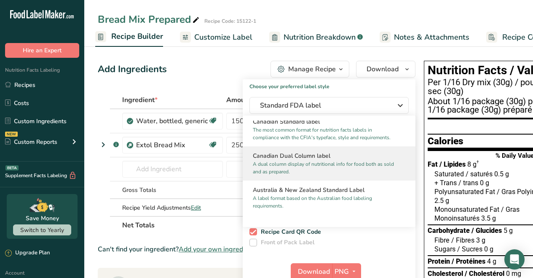
click at [315, 168] on p "A dual column display of nutritional info for food both as sold and as prepared." at bounding box center [325, 167] width 145 height 15
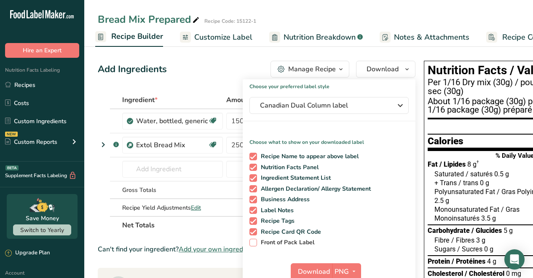
click at [249, 243] on span at bounding box center [253, 242] width 8 height 8
click at [249, 243] on input "Front of Pack Label" at bounding box center [251, 241] width 5 height 5
checkbox input "true"
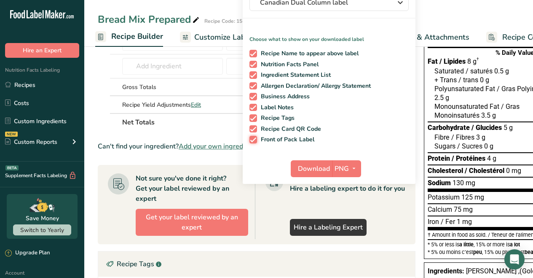
scroll to position [118, 0]
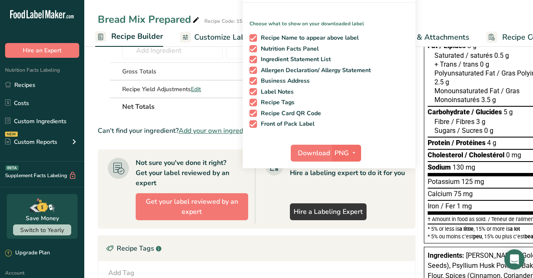
click at [351, 153] on icon "button" at bounding box center [353, 152] width 7 height 11
click at [344, 210] on link "PDF" at bounding box center [347, 212] width 27 height 14
click at [315, 152] on span "Download" at bounding box center [314, 153] width 32 height 10
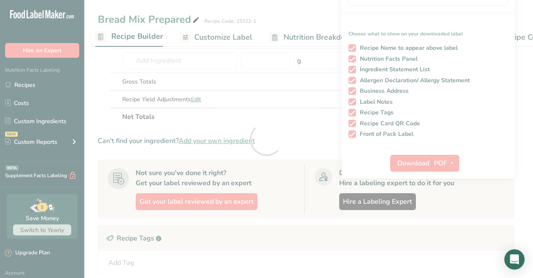
scroll to position [0, 0]
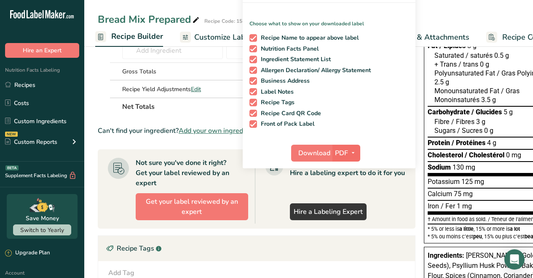
click at [351, 152] on icon "button" at bounding box center [353, 152] width 7 height 11
click at [344, 168] on link "PNG" at bounding box center [346, 170] width 27 height 14
click at [319, 154] on span "Download" at bounding box center [314, 153] width 32 height 10
click at [192, 103] on th "Net Totals" at bounding box center [215, 106] width 191 height 18
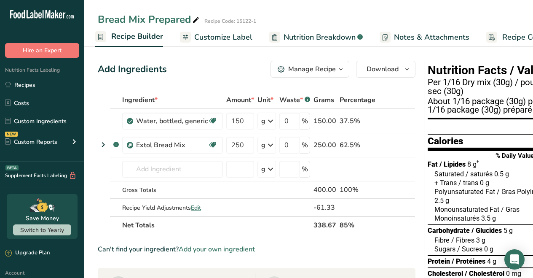
click at [326, 35] on span "Nutrition Breakdown" at bounding box center [319, 37] width 72 height 11
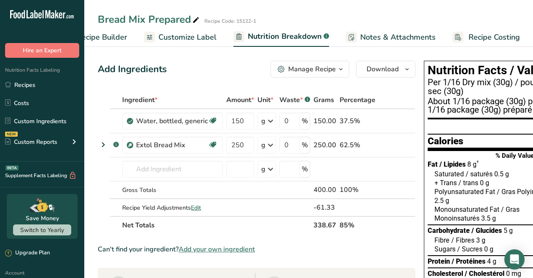
select select "Calories"
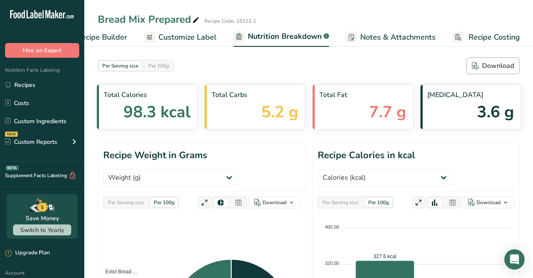
click at [509, 63] on div "Download" at bounding box center [493, 66] width 42 height 10
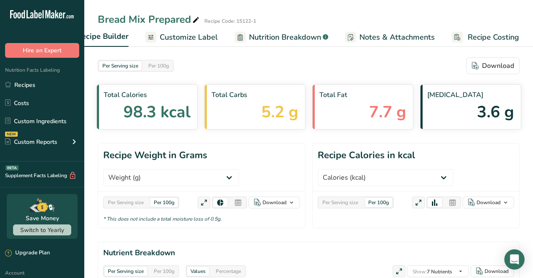
scroll to position [0, 115]
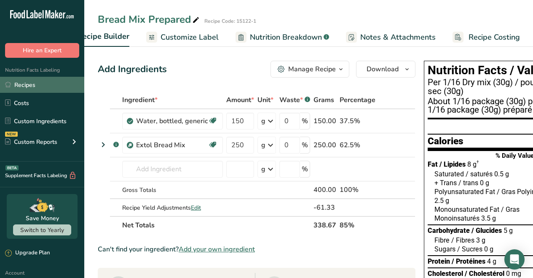
click at [25, 87] on link "Recipes" at bounding box center [42, 85] width 84 height 16
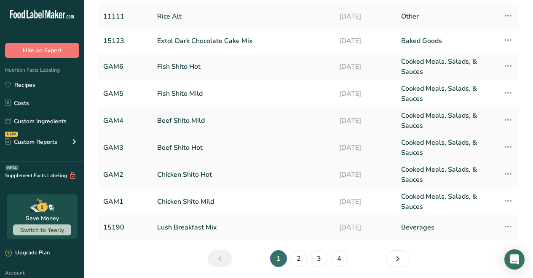
scroll to position [131, 0]
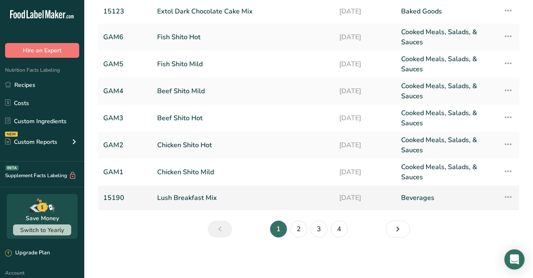
click at [190, 198] on link "Lush Breakfast Mix" at bounding box center [243, 198] width 172 height 18
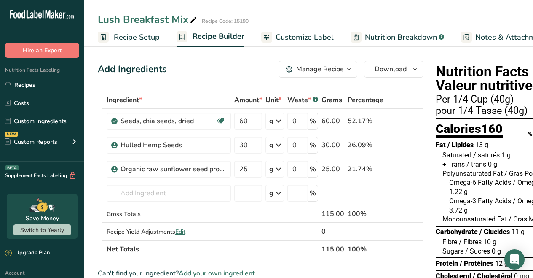
click at [312, 38] on span "Customize Label" at bounding box center [304, 37] width 58 height 11
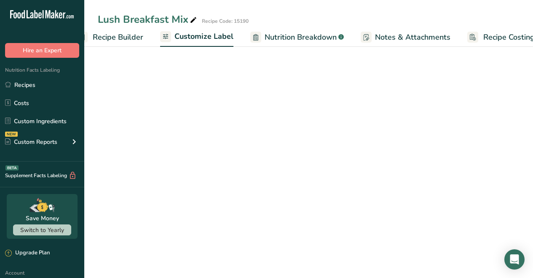
scroll to position [0, 115]
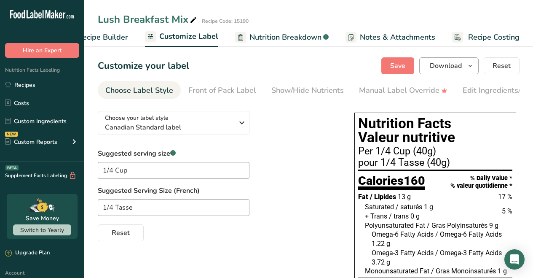
click at [451, 63] on span "Download" at bounding box center [446, 66] width 32 height 10
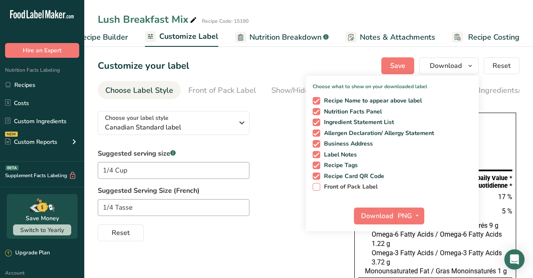
click at [335, 187] on span "Front of Pack Label" at bounding box center [349, 187] width 58 height 8
click at [318, 187] on input "Front of Pack Label" at bounding box center [315, 186] width 5 height 5
checkbox input "true"
click at [417, 218] on icon "button" at bounding box center [417, 215] width 7 height 11
click at [413, 270] on link "PDF" at bounding box center [410, 274] width 27 height 14
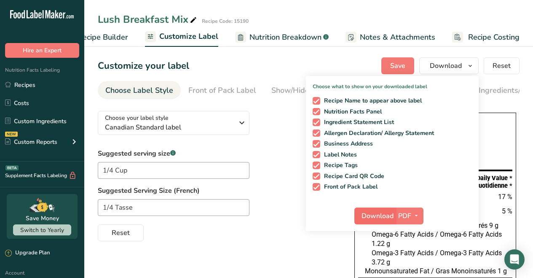
click at [368, 216] on span "Download" at bounding box center [377, 216] width 32 height 10
click at [379, 217] on span "Download" at bounding box center [377, 216] width 32 height 10
